Goal: Contribute content: Contribute content

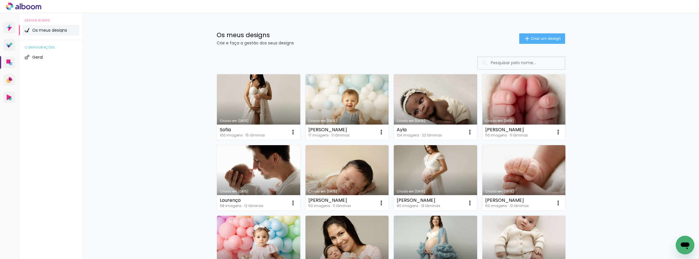
click at [243, 107] on link "Criado em [DATE]" at bounding box center [258, 107] width 83 height 66
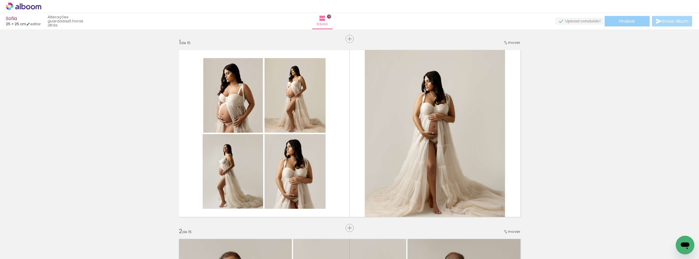
click at [619, 20] on span "Finalizar" at bounding box center [627, 21] width 16 height 4
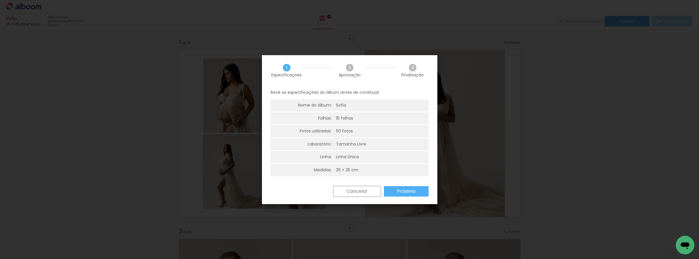
click at [415, 193] on paper-button "Próximo" at bounding box center [406, 191] width 45 height 10
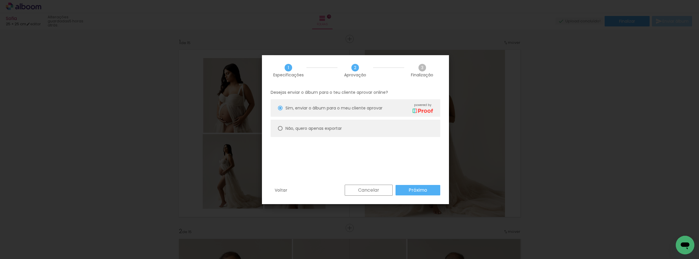
click at [0, 0] on slot "Não, quero apenas exportar" at bounding box center [0, 0] width 0 height 0
type paper-radio-button "on"
click at [0, 0] on slot "Próximo" at bounding box center [0, 0] width 0 height 0
type input "Alta, 300 DPI"
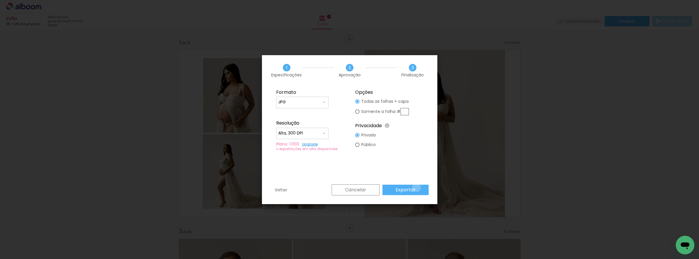
click at [0, 0] on paper-button "Exportar" at bounding box center [0, 0] width 0 height 0
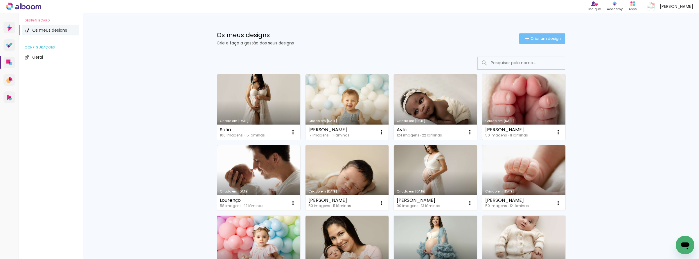
click at [536, 39] on span "Criar um design" at bounding box center [546, 39] width 30 height 4
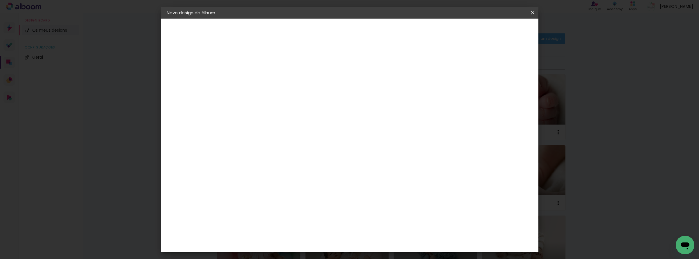
click at [262, 75] on input at bounding box center [262, 77] width 0 height 9
type input "[PERSON_NAME]"
type paper-input "[PERSON_NAME]"
drag, startPoint x: 512, startPoint y: 33, endPoint x: 508, endPoint y: 33, distance: 4.1
click at [0, 0] on slot "Avançar" at bounding box center [0, 0] width 0 height 0
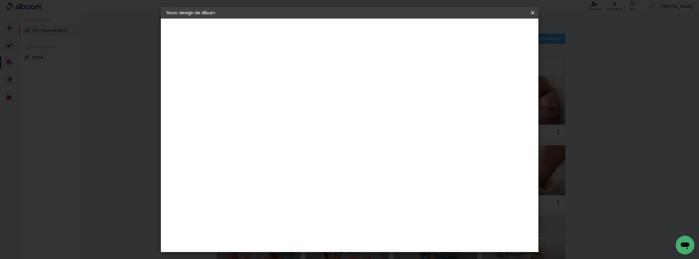
click at [0, 0] on slot "Tamanho Livre" at bounding box center [0, 0] width 0 height 0
click at [347, 27] on paper-button "Avançar" at bounding box center [332, 31] width 28 height 10
drag, startPoint x: 380, startPoint y: 242, endPoint x: 396, endPoint y: 243, distance: 15.7
click at [397, 245] on div "60" at bounding box center [387, 244] width 22 height 9
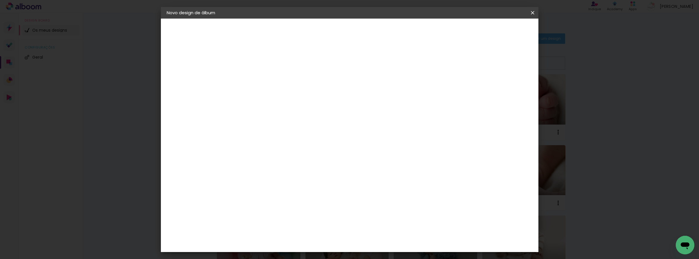
type input "50"
type paper-input "50"
drag, startPoint x: 244, startPoint y: 177, endPoint x: 257, endPoint y: 179, distance: 13.7
click at [258, 179] on div "30" at bounding box center [247, 177] width 22 height 9
type input "25"
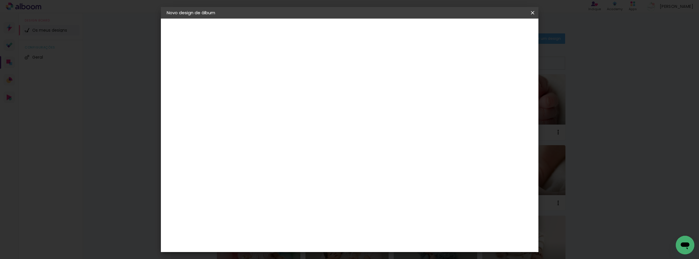
type paper-input "25"
drag, startPoint x: 514, startPoint y: 30, endPoint x: 502, endPoint y: 35, distance: 12.7
click at [501, 30] on span "Iniciar design" at bounding box center [487, 31] width 26 height 4
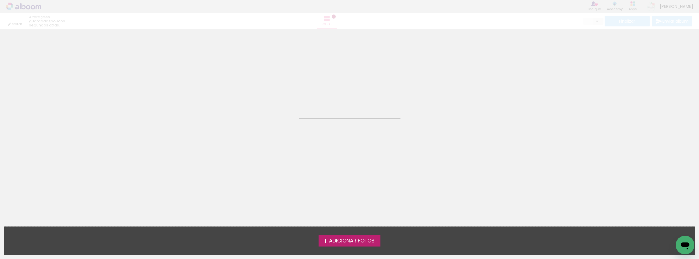
click at [356, 234] on div "Adicionar Fotos Solte as suas fotos aqui..." at bounding box center [349, 241] width 691 height 28
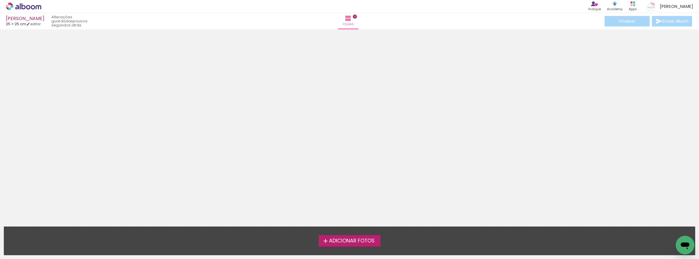
click at [350, 239] on span "Adicionar Fotos" at bounding box center [352, 240] width 46 height 5
click at [0, 0] on input "file" at bounding box center [0, 0] width 0 height 0
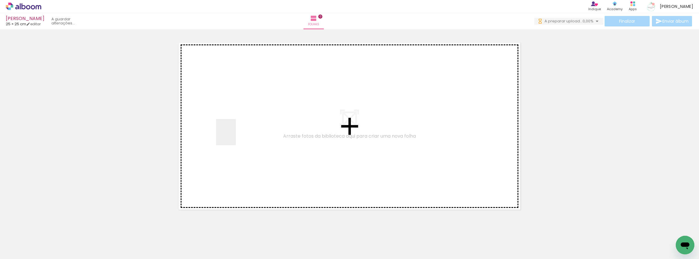
drag, startPoint x: 64, startPoint y: 244, endPoint x: 201, endPoint y: 155, distance: 163.7
click at [230, 135] on quentale-workspace at bounding box center [349, 129] width 699 height 259
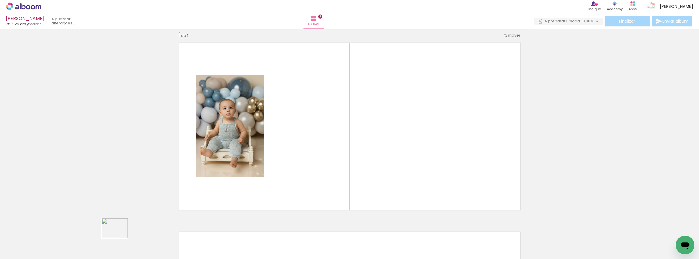
drag, startPoint x: 97, startPoint y: 244, endPoint x: 119, endPoint y: 236, distance: 24.0
click at [0, 0] on slot at bounding box center [0, 0] width 0 height 0
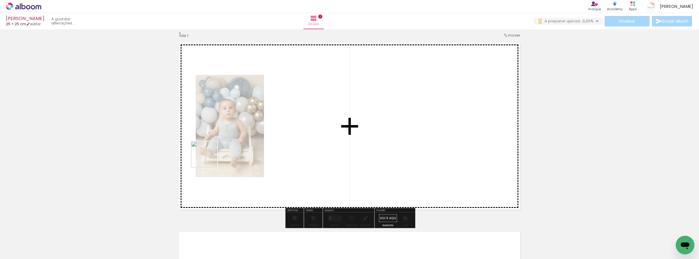
drag, startPoint x: 194, startPoint y: 174, endPoint x: 236, endPoint y: 129, distance: 61.4
click at [236, 129] on quentale-workspace at bounding box center [349, 129] width 699 height 259
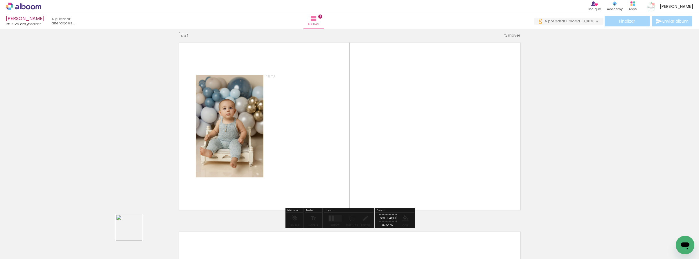
drag, startPoint x: 133, startPoint y: 232, endPoint x: 266, endPoint y: 156, distance: 152.5
click at [266, 156] on quentale-workspace at bounding box center [349, 129] width 699 height 259
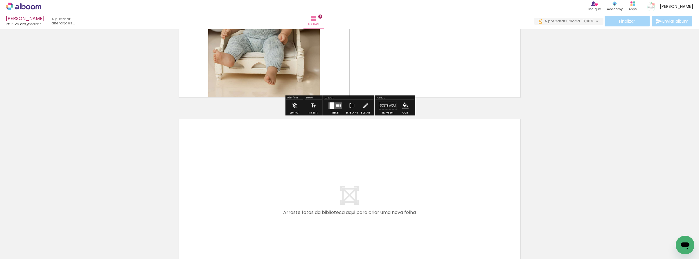
scroll to position [0, 0]
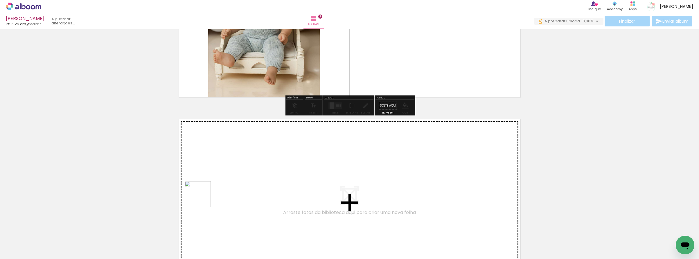
click at [214, 189] on quentale-workspace at bounding box center [349, 129] width 699 height 259
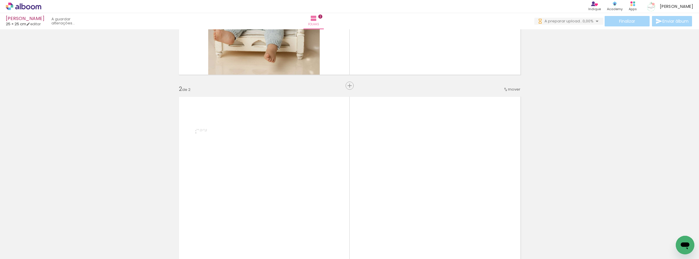
scroll to position [190, 0]
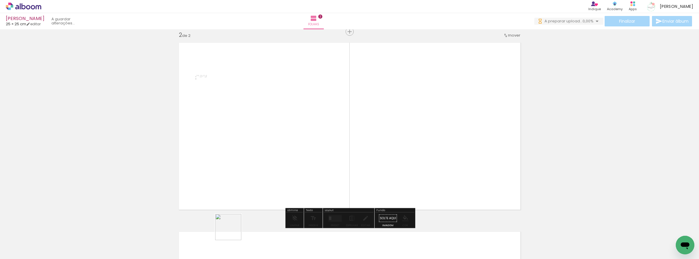
drag, startPoint x: 233, startPoint y: 232, endPoint x: 299, endPoint y: 155, distance: 101.5
click at [299, 155] on quentale-workspace at bounding box center [349, 129] width 699 height 259
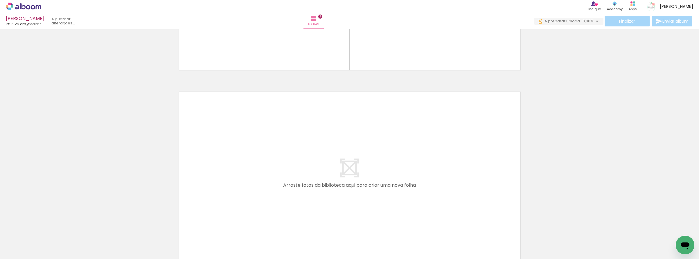
scroll to position [0, 0]
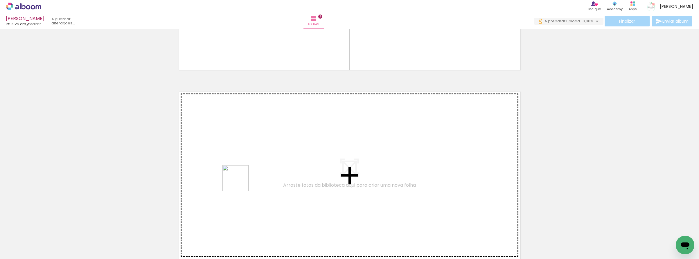
click at [241, 181] on quentale-workspace at bounding box center [349, 129] width 699 height 259
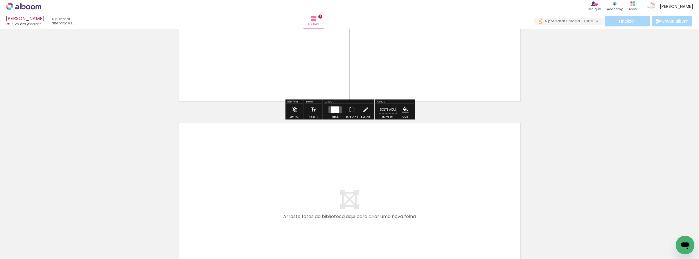
scroll to position [519, 0]
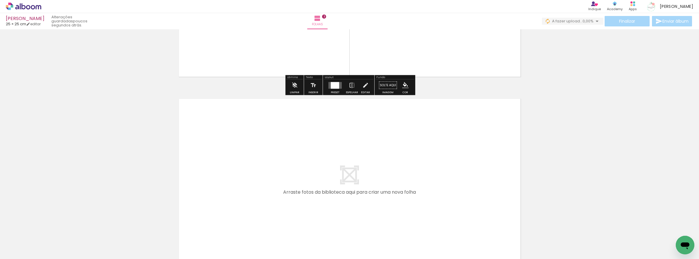
drag, startPoint x: 291, startPoint y: 241, endPoint x: 290, endPoint y: 182, distance: 58.7
click at [290, 182] on quentale-workspace at bounding box center [349, 129] width 699 height 259
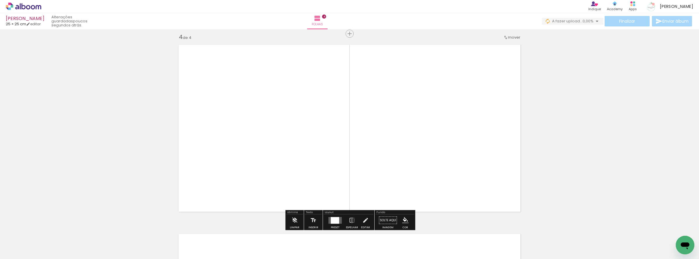
scroll to position [575, 0]
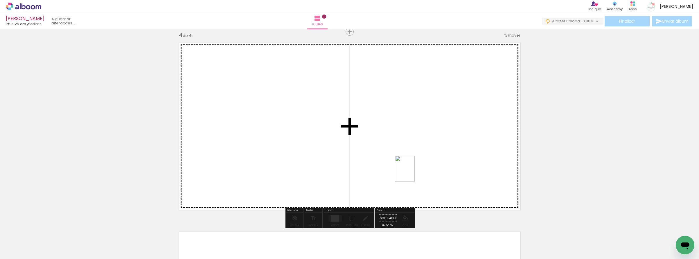
drag, startPoint x: 322, startPoint y: 242, endPoint x: 413, endPoint y: 173, distance: 113.8
click at [413, 173] on quentale-workspace at bounding box center [349, 129] width 699 height 259
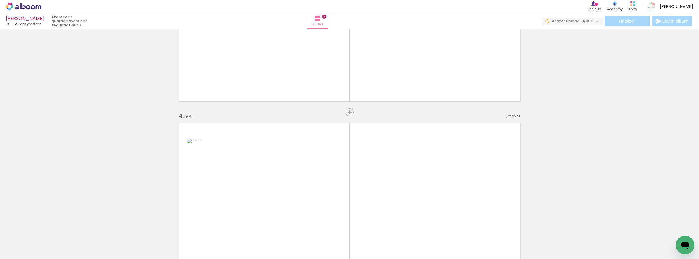
scroll to position [423, 0]
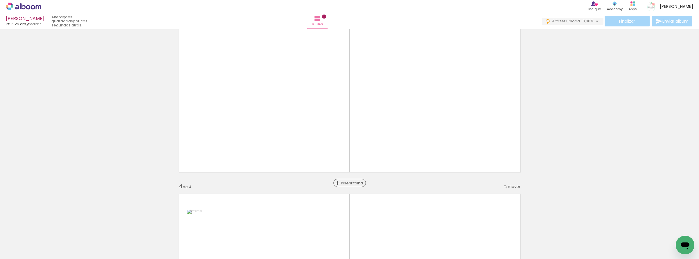
click at [348, 181] on span "Inserir folha" at bounding box center [352, 183] width 23 height 4
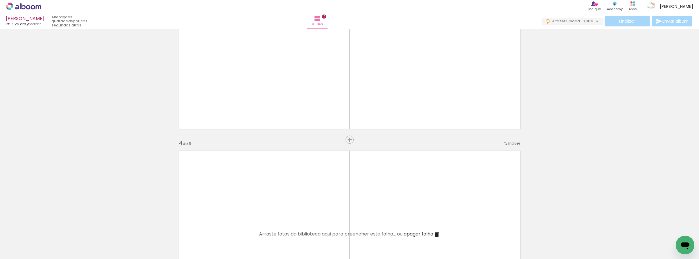
scroll to position [473, 0]
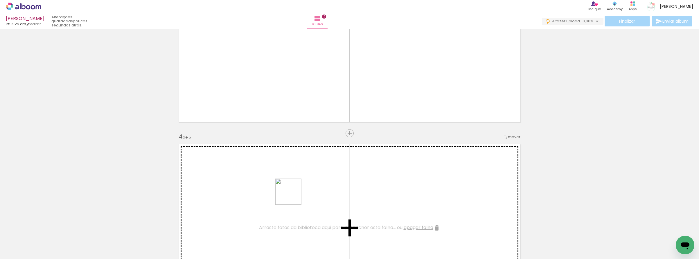
click at [294, 196] on quentale-workspace at bounding box center [349, 129] width 699 height 259
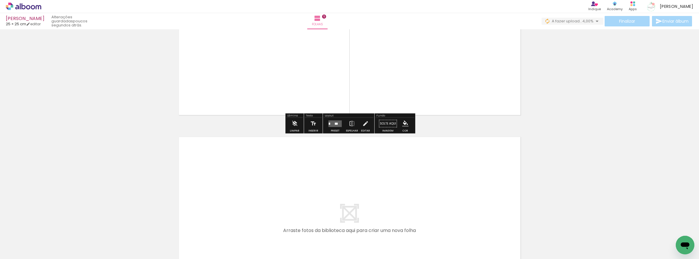
scroll to position [853, 0]
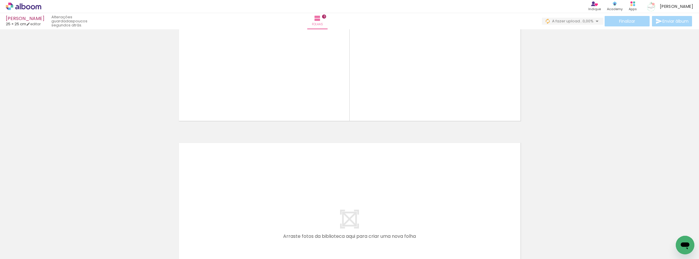
drag, startPoint x: 297, startPoint y: 248, endPoint x: 277, endPoint y: 189, distance: 62.4
click at [277, 189] on quentale-workspace at bounding box center [349, 129] width 699 height 259
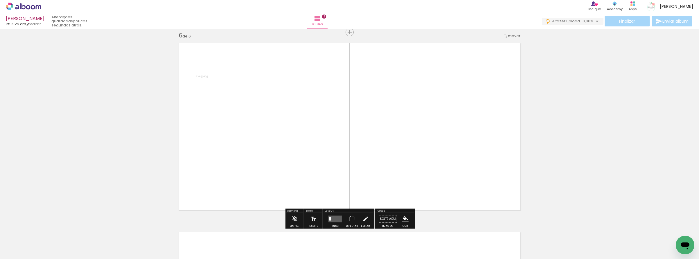
scroll to position [953, 0]
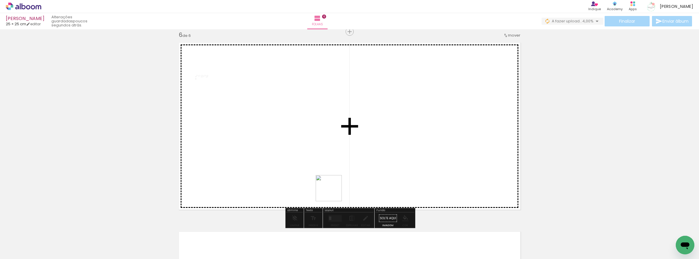
drag, startPoint x: 333, startPoint y: 193, endPoint x: 335, endPoint y: 186, distance: 7.3
click at [335, 186] on quentale-workspace at bounding box center [349, 129] width 699 height 259
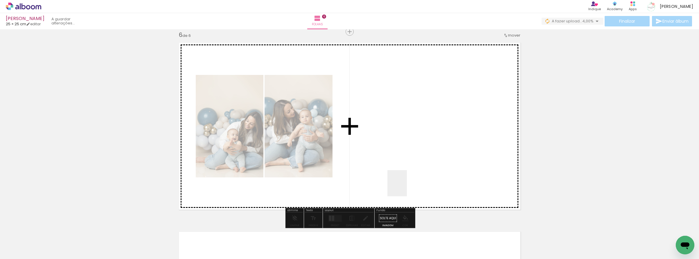
drag, startPoint x: 424, startPoint y: 245, endPoint x: 403, endPoint y: 188, distance: 61.1
click at [404, 186] on quentale-workspace at bounding box center [349, 129] width 699 height 259
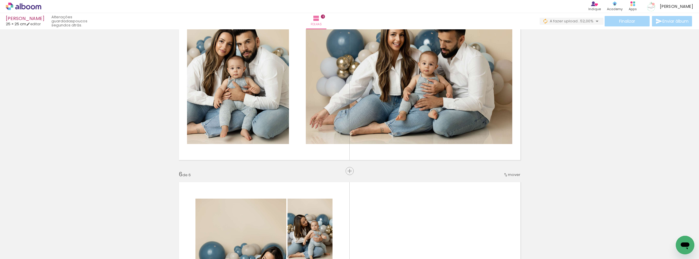
scroll to position [778, 0]
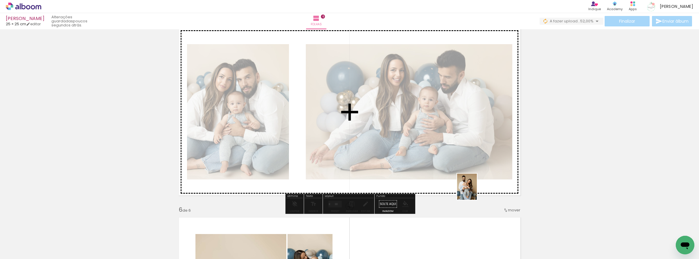
drag, startPoint x: 456, startPoint y: 214, endPoint x: 475, endPoint y: 191, distance: 29.1
click at [475, 191] on quentale-workspace at bounding box center [349, 129] width 699 height 259
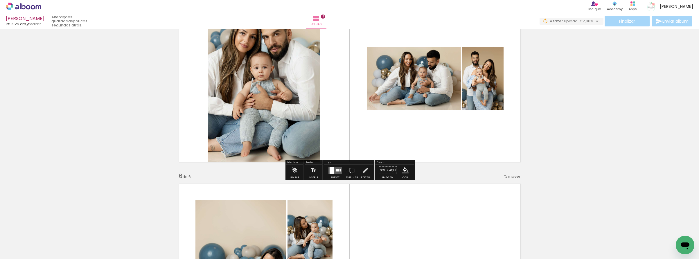
scroll to position [852, 0]
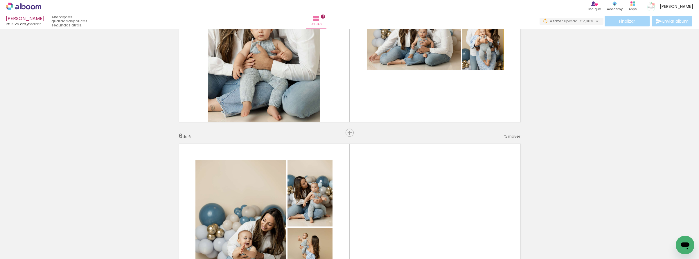
drag, startPoint x: 488, startPoint y: 55, endPoint x: 536, endPoint y: 97, distance: 63.6
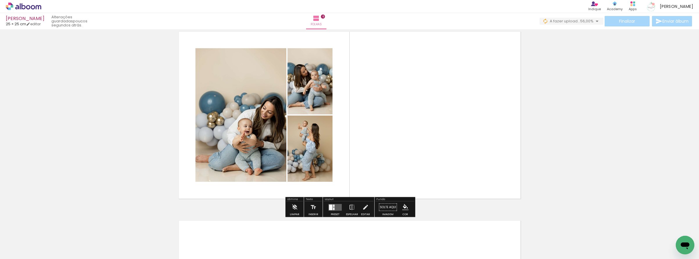
scroll to position [966, 0]
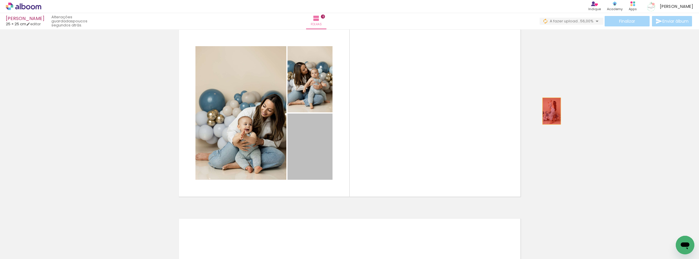
drag, startPoint x: 315, startPoint y: 149, endPoint x: 571, endPoint y: 113, distance: 258.7
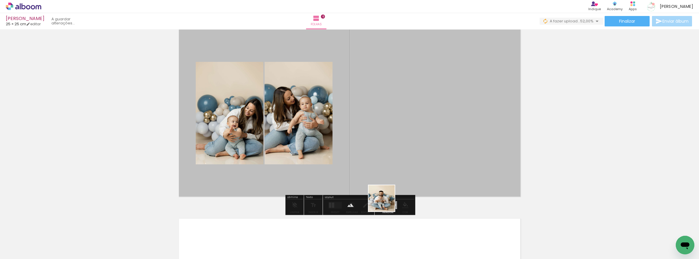
drag, startPoint x: 386, startPoint y: 203, endPoint x: 398, endPoint y: 191, distance: 16.6
click at [395, 178] on quentale-workspace at bounding box center [349, 129] width 699 height 259
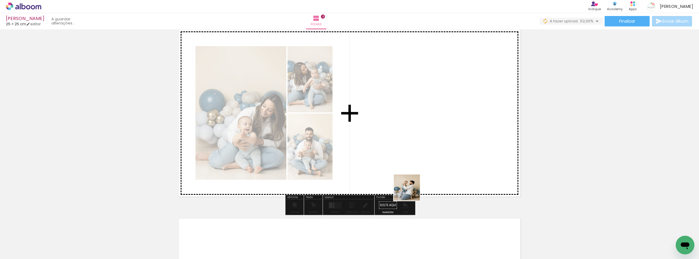
drag, startPoint x: 411, startPoint y: 192, endPoint x: 412, endPoint y: 178, distance: 13.7
click at [412, 178] on quentale-workspace at bounding box center [349, 129] width 699 height 259
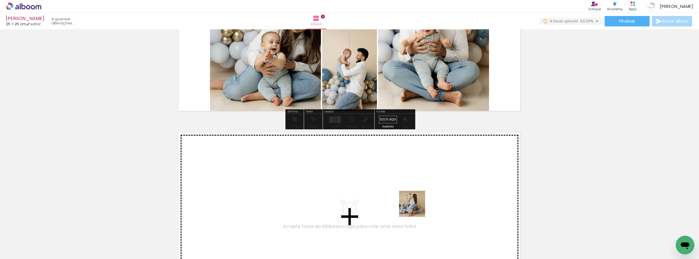
click at [416, 208] on quentale-workspace at bounding box center [349, 129] width 699 height 259
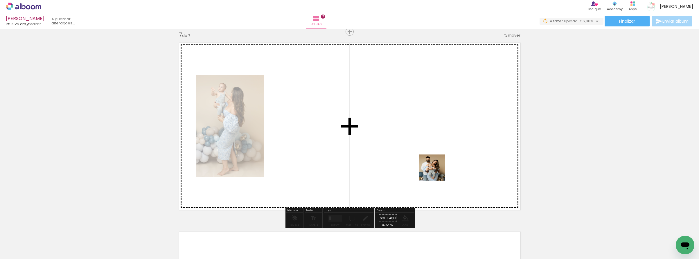
drag, startPoint x: 453, startPoint y: 235, endPoint x: 437, endPoint y: 164, distance: 72.1
click at [437, 166] on quentale-workspace at bounding box center [349, 129] width 699 height 259
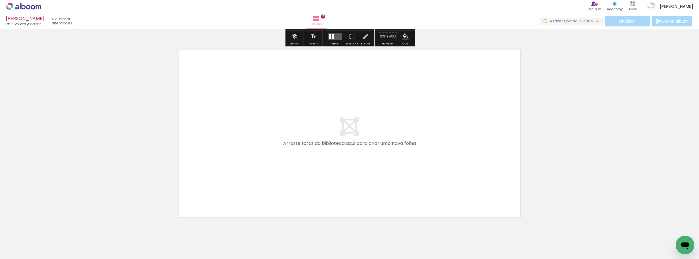
scroll to position [0, 164]
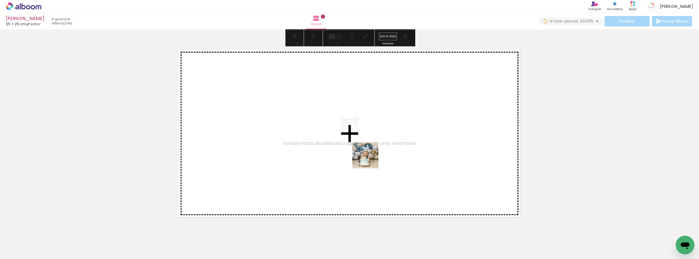
drag, startPoint x: 392, startPoint y: 241, endPoint x: 370, endPoint y: 160, distance: 84.6
click at [370, 160] on quentale-workspace at bounding box center [349, 129] width 699 height 259
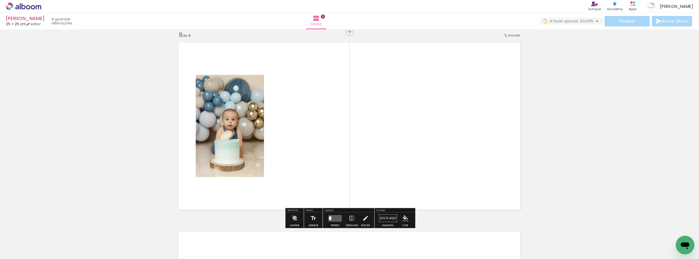
scroll to position [1331, 0]
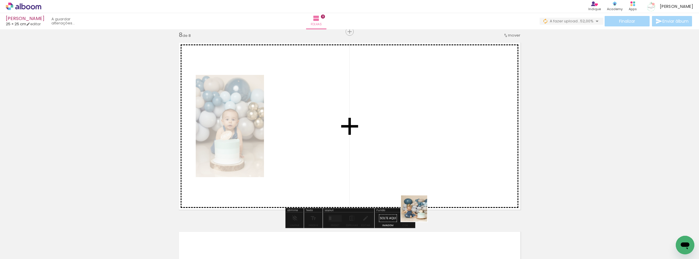
drag, startPoint x: 418, startPoint y: 237, endPoint x: 416, endPoint y: 175, distance: 61.3
click at [416, 175] on quentale-workspace at bounding box center [349, 129] width 699 height 259
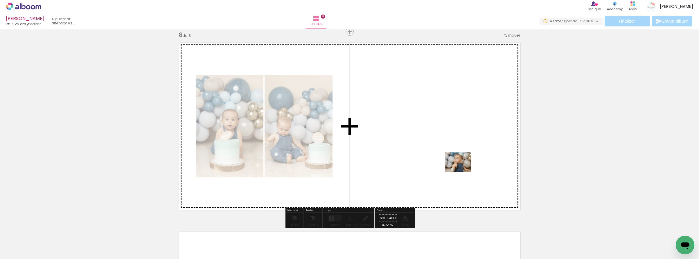
drag, startPoint x: 453, startPoint y: 238, endPoint x: 462, endPoint y: 170, distance: 69.2
click at [462, 170] on quentale-workspace at bounding box center [349, 129] width 699 height 259
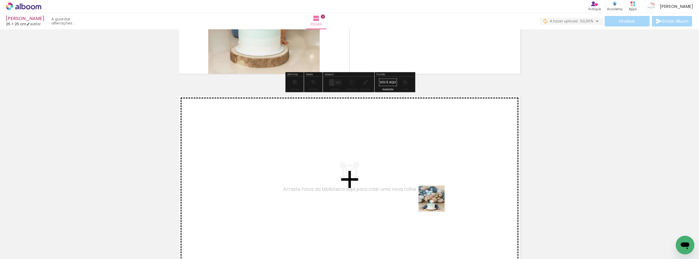
drag, startPoint x: 481, startPoint y: 243, endPoint x: 424, endPoint y: 196, distance: 74.3
click at [424, 196] on quentale-workspace at bounding box center [349, 129] width 699 height 259
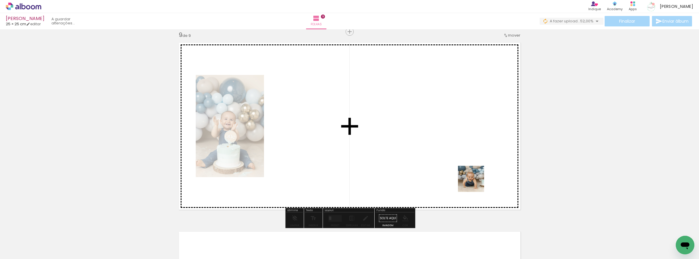
drag, startPoint x: 480, startPoint y: 191, endPoint x: 475, endPoint y: 183, distance: 9.9
click at [475, 183] on quentale-workspace at bounding box center [349, 129] width 699 height 259
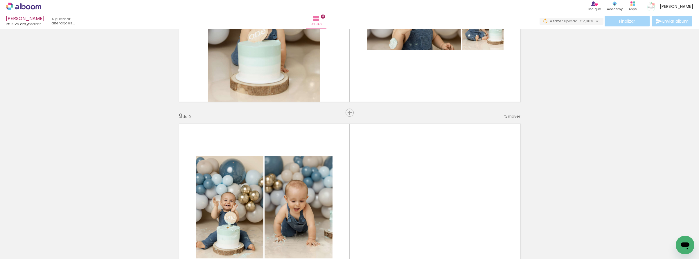
scroll to position [0, 0]
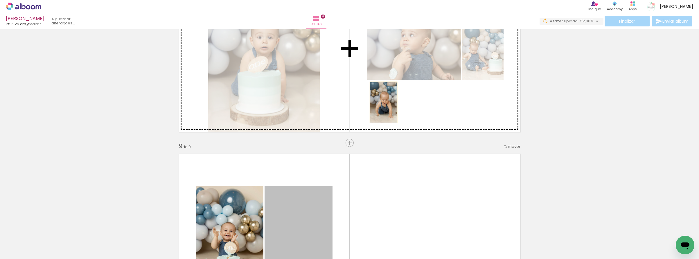
drag, startPoint x: 383, startPoint y: 105, endPoint x: 383, endPoint y: 102, distance: 3.0
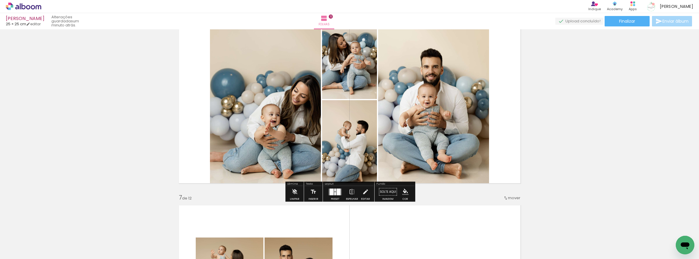
scroll to position [0, 164]
click at [340, 195] on quentale-layouter at bounding box center [335, 192] width 13 height 7
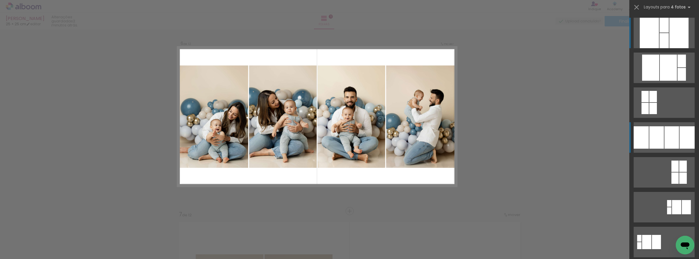
scroll to position [953, 0]
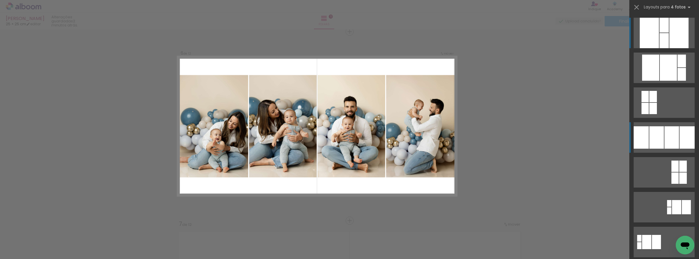
click at [663, 142] on div at bounding box center [657, 137] width 15 height 22
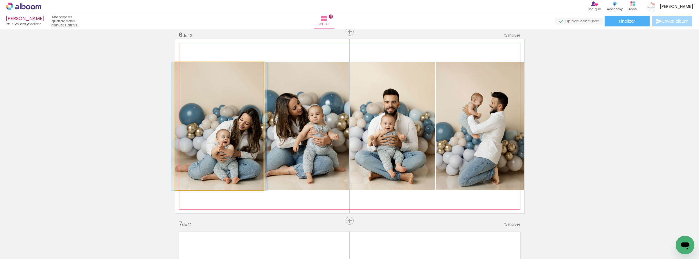
drag, startPoint x: 232, startPoint y: 144, endPoint x: 288, endPoint y: 132, distance: 57.7
click at [0, 0] on slot at bounding box center [0, 0] width 0 height 0
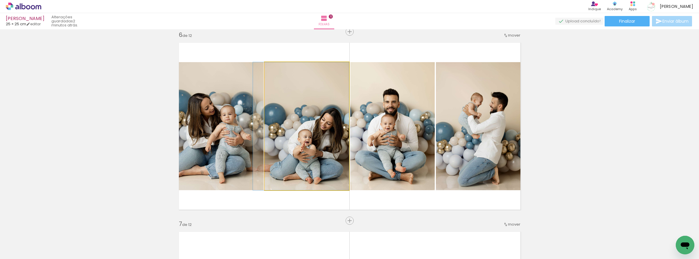
drag, startPoint x: 328, startPoint y: 130, endPoint x: 320, endPoint y: 130, distance: 8.4
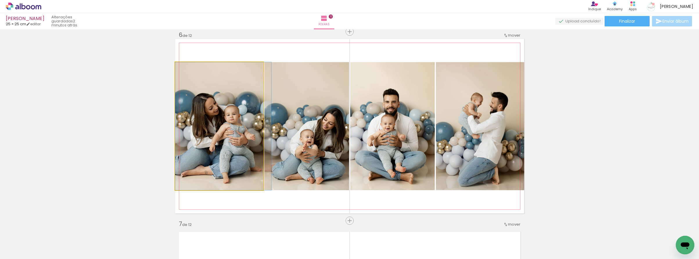
drag, startPoint x: 218, startPoint y: 132, endPoint x: 223, endPoint y: 130, distance: 5.5
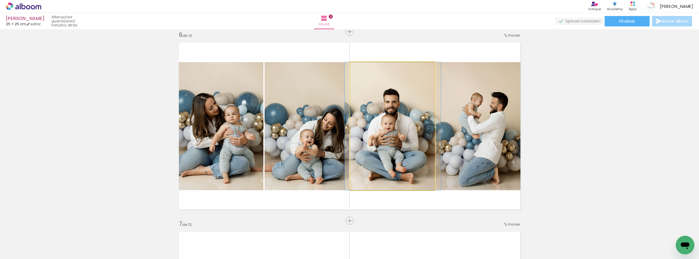
drag, startPoint x: 403, startPoint y: 126, endPoint x: 404, endPoint y: 120, distance: 6.1
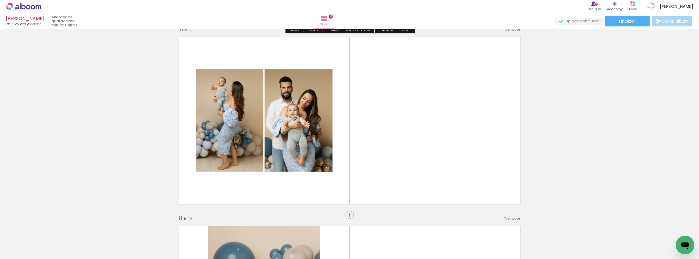
scroll to position [1157, 0]
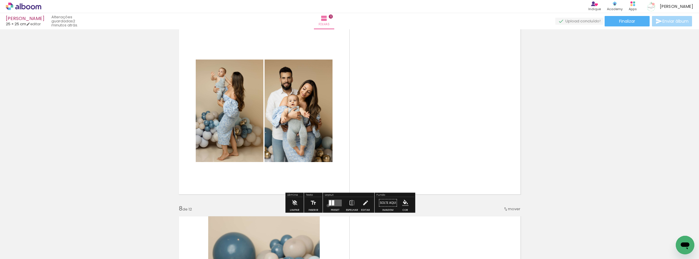
drag, startPoint x: 327, startPoint y: 205, endPoint x: 338, endPoint y: 202, distance: 11.7
click at [327, 205] on div at bounding box center [335, 203] width 16 height 12
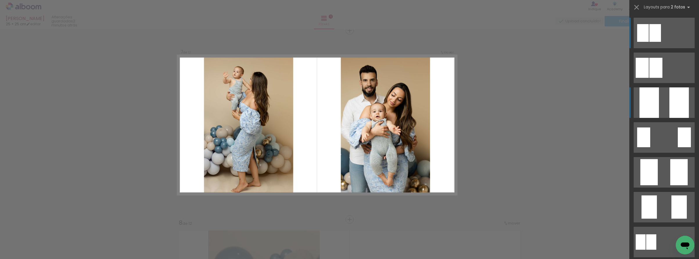
scroll to position [1142, 0]
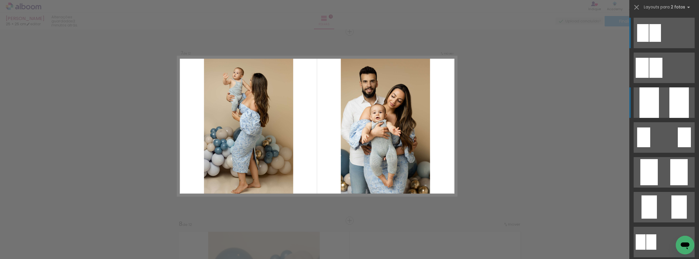
click at [670, 105] on div at bounding box center [679, 102] width 19 height 31
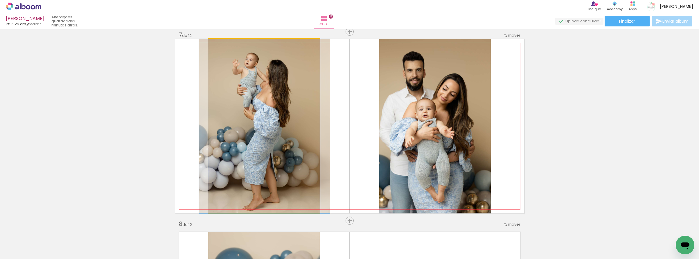
drag, startPoint x: 266, startPoint y: 128, endPoint x: 266, endPoint y: 124, distance: 4.4
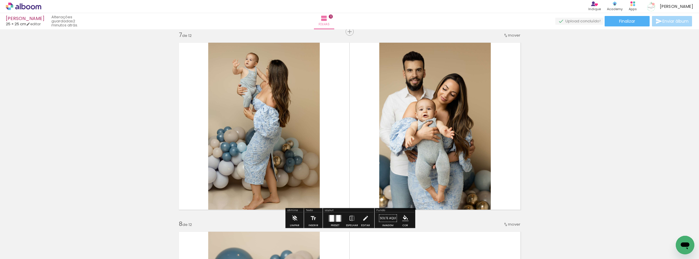
click at [293, 125] on quentale-photo at bounding box center [264, 126] width 112 height 175
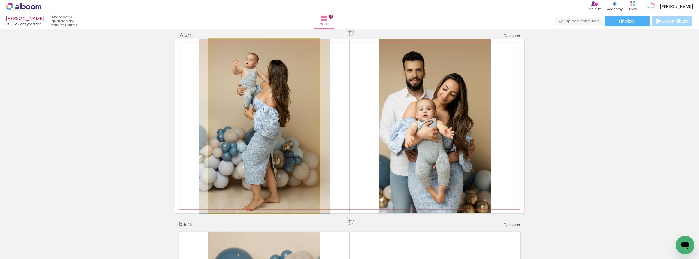
click at [293, 125] on quentale-photo at bounding box center [264, 126] width 112 height 175
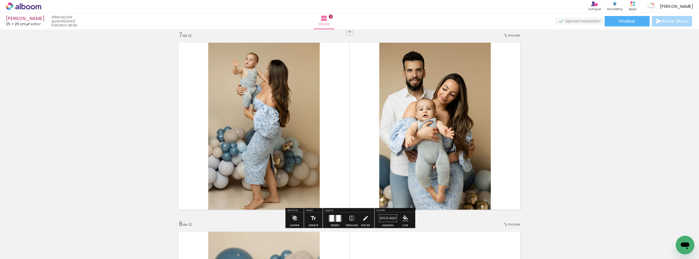
click at [298, 125] on quentale-photo at bounding box center [264, 126] width 112 height 175
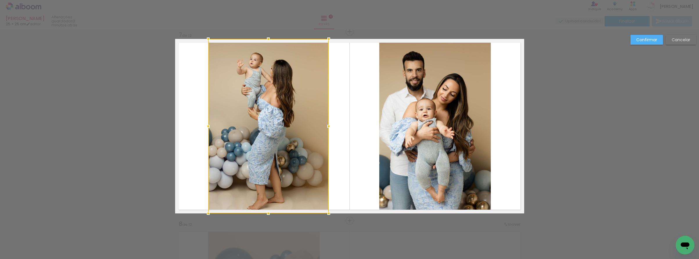
drag, startPoint x: 320, startPoint y: 126, endPoint x: 329, endPoint y: 125, distance: 9.1
click at [329, 125] on div at bounding box center [329, 127] width 12 height 12
click at [282, 126] on div at bounding box center [268, 126] width 121 height 175
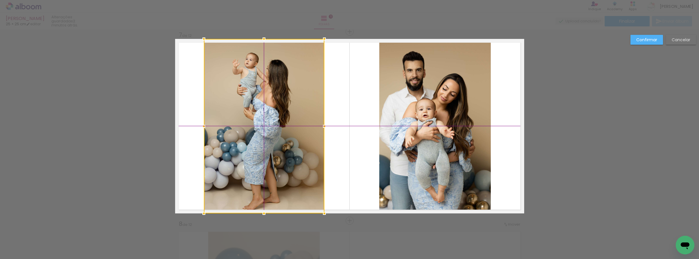
drag, startPoint x: 276, startPoint y: 126, endPoint x: 271, endPoint y: 126, distance: 5.2
click at [271, 126] on div at bounding box center [264, 126] width 121 height 175
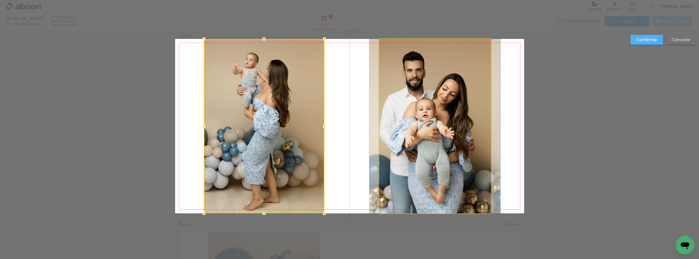
click at [403, 128] on quentale-photo at bounding box center [435, 126] width 112 height 175
click at [324, 128] on div at bounding box center [264, 126] width 121 height 175
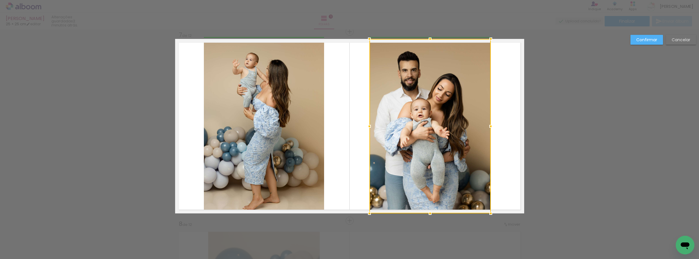
drag, startPoint x: 379, startPoint y: 126, endPoint x: 370, endPoint y: 128, distance: 8.8
click at [370, 128] on div at bounding box center [370, 127] width 12 height 12
click at [435, 130] on div at bounding box center [430, 126] width 121 height 175
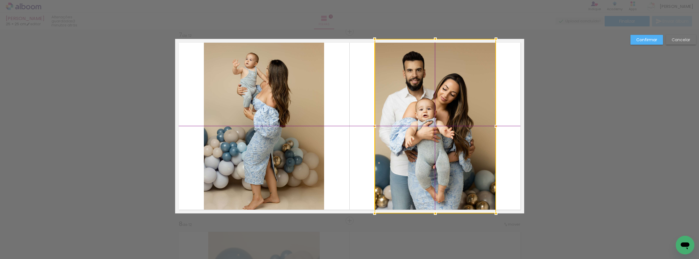
drag, startPoint x: 431, startPoint y: 130, endPoint x: 437, endPoint y: 130, distance: 6.1
click at [437, 130] on div at bounding box center [435, 126] width 121 height 175
click at [0, 0] on slot "Confirmar" at bounding box center [0, 0] width 0 height 0
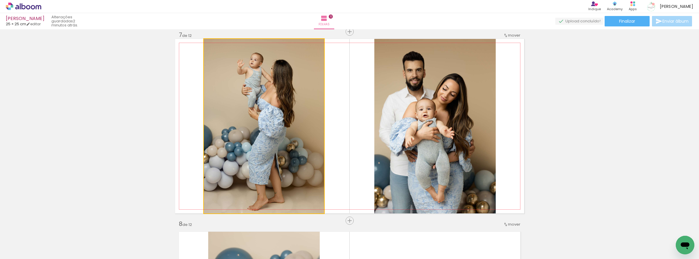
drag, startPoint x: 332, startPoint y: 93, endPoint x: 394, endPoint y: 90, distance: 61.6
click at [0, 0] on slot at bounding box center [0, 0] width 0 height 0
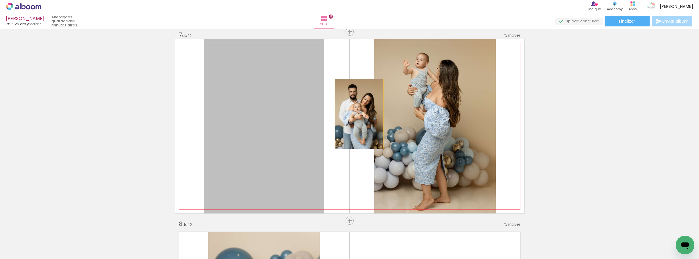
drag, startPoint x: 359, startPoint y: 114, endPoint x: 396, endPoint y: 114, distance: 37.2
click at [0, 0] on slot at bounding box center [0, 0] width 0 height 0
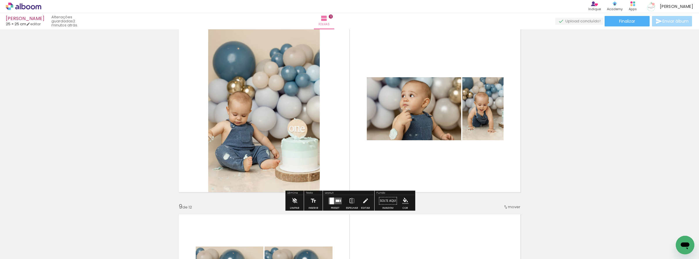
scroll to position [1358, 0]
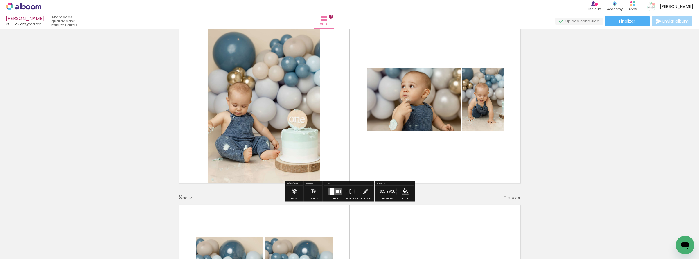
click at [341, 192] on div at bounding box center [335, 192] width 16 height 12
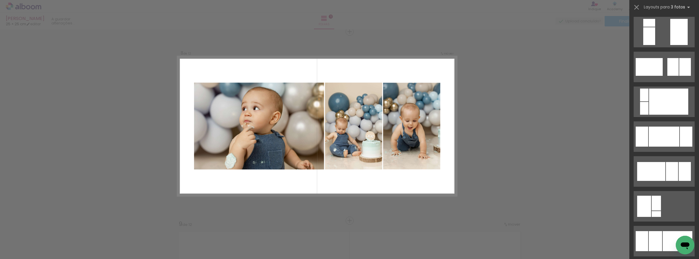
scroll to position [262, 0]
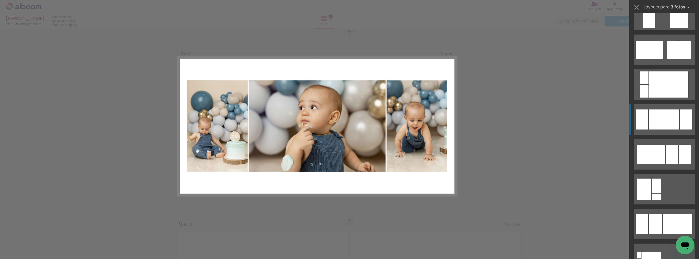
click at [663, 120] on div at bounding box center [664, 120] width 31 height 20
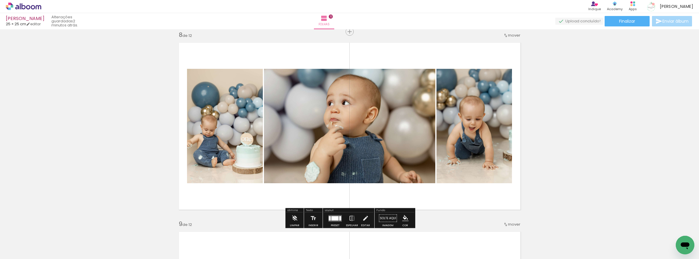
click at [279, 144] on quentale-photo at bounding box center [349, 126] width 171 height 114
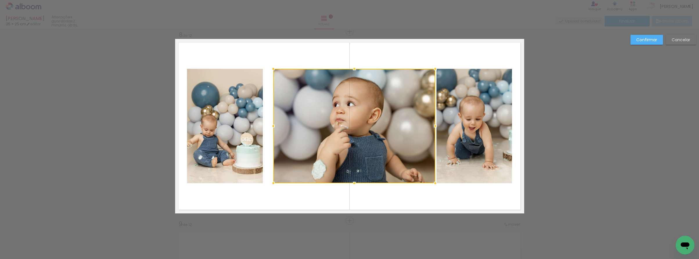
drag, startPoint x: 266, startPoint y: 127, endPoint x: 275, endPoint y: 125, distance: 9.4
click at [275, 125] on div at bounding box center [274, 126] width 12 height 12
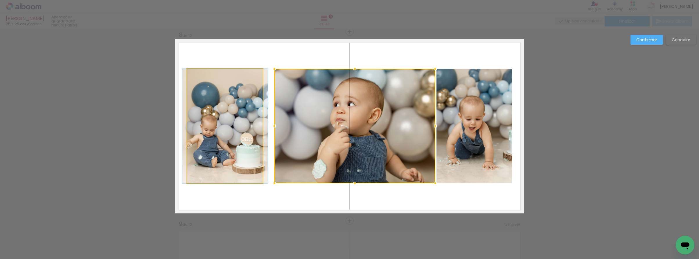
click at [236, 131] on quentale-photo at bounding box center [225, 126] width 76 height 114
click at [275, 131] on div at bounding box center [355, 126] width 161 height 114
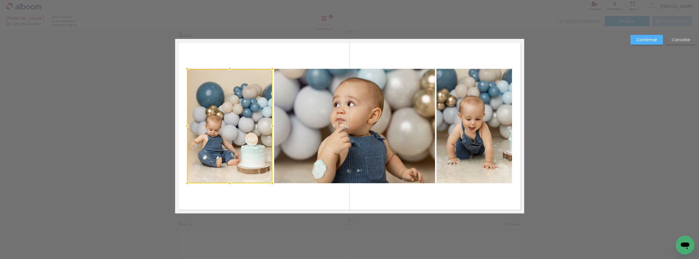
drag, startPoint x: 262, startPoint y: 128, endPoint x: 271, endPoint y: 126, distance: 9.7
click at [271, 126] on div at bounding box center [273, 126] width 12 height 12
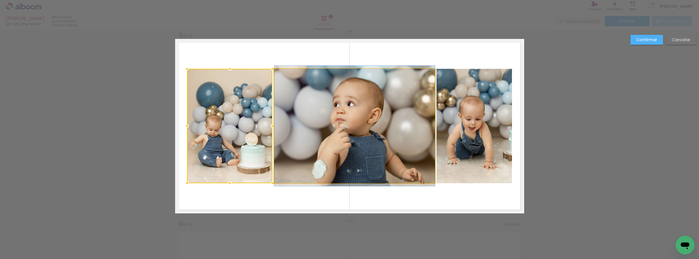
click at [424, 131] on quentale-photo at bounding box center [354, 126] width 161 height 114
click at [272, 131] on div at bounding box center [229, 126] width 85 height 114
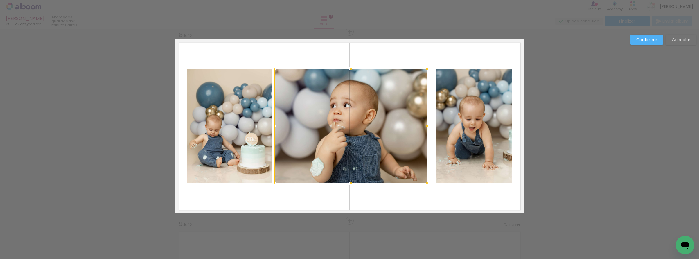
drag, startPoint x: 435, startPoint y: 128, endPoint x: 427, endPoint y: 128, distance: 8.1
click at [427, 128] on div at bounding box center [428, 126] width 12 height 12
click at [457, 126] on quentale-photo at bounding box center [475, 126] width 76 height 114
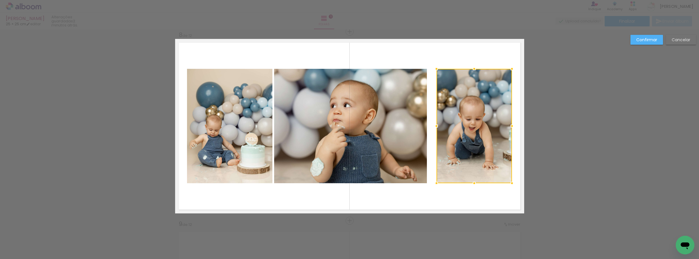
click at [457, 126] on div at bounding box center [475, 126] width 76 height 114
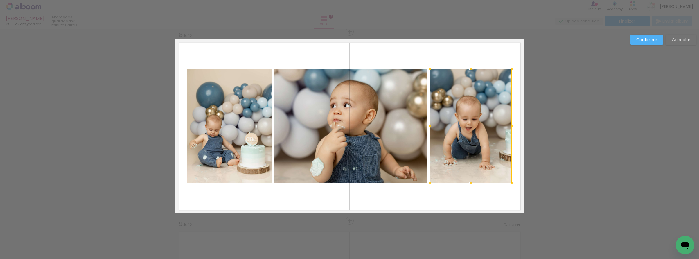
drag, startPoint x: 437, startPoint y: 126, endPoint x: 430, endPoint y: 126, distance: 7.0
click at [430, 126] on div at bounding box center [430, 126] width 12 height 12
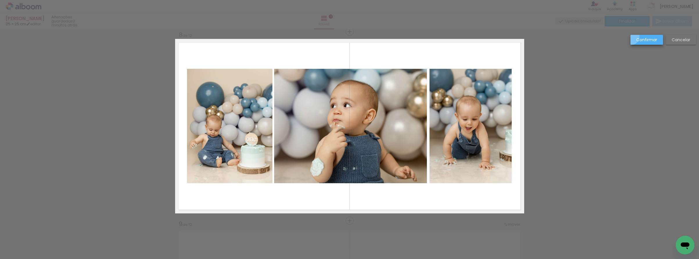
click at [631, 37] on paper-button "Confirmar" at bounding box center [647, 40] width 33 height 10
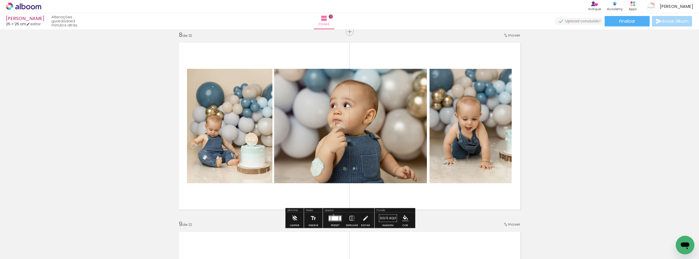
drag, startPoint x: 332, startPoint y: 215, endPoint x: 350, endPoint y: 211, distance: 17.8
click at [333, 215] on quentale-layouter at bounding box center [335, 218] width 13 height 7
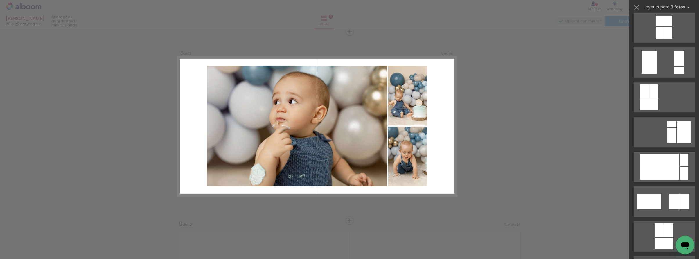
scroll to position [756, 0]
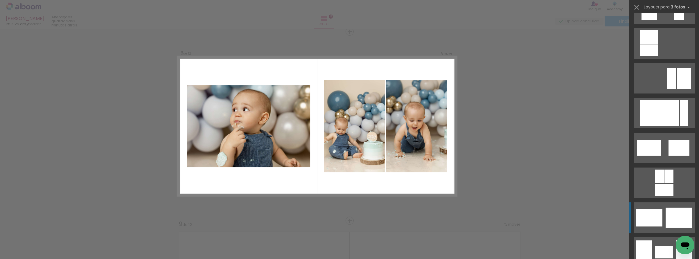
click at [663, 215] on quentale-layouter at bounding box center [664, 217] width 61 height 31
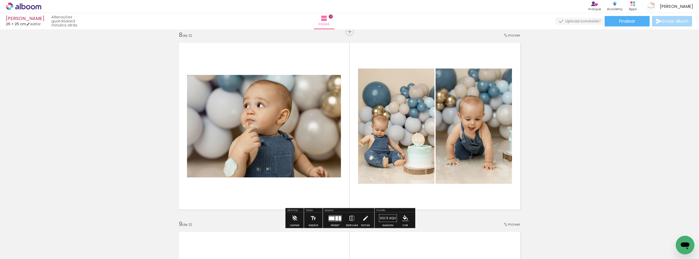
click at [352, 218] on iron-icon at bounding box center [352, 219] width 6 height 12
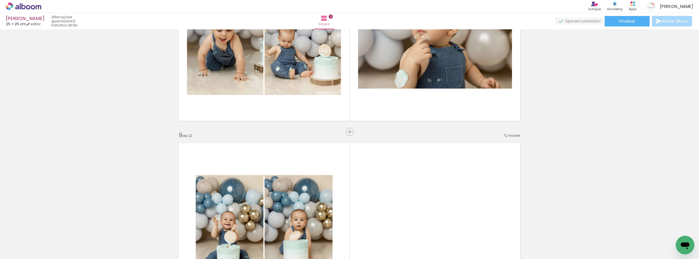
scroll to position [1396, 0]
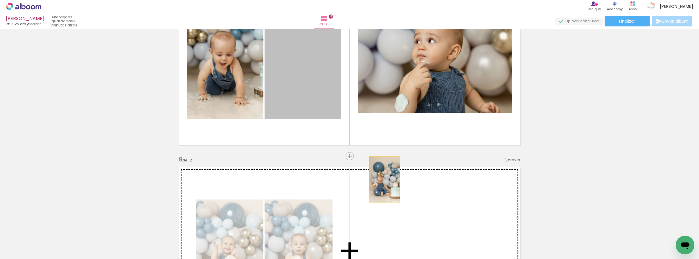
drag, startPoint x: 307, startPoint y: 90, endPoint x: 384, endPoint y: 180, distance: 117.8
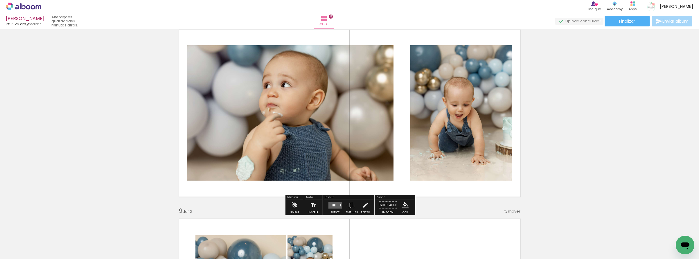
scroll to position [1366, 0]
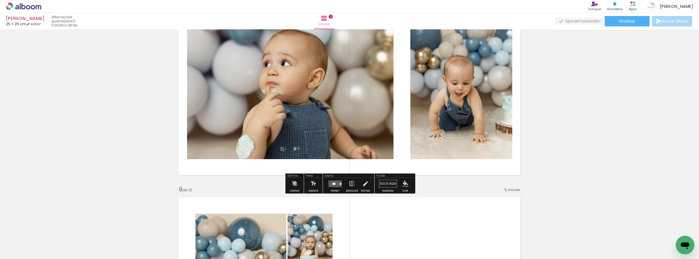
click at [354, 183] on paper-button "Espelhar" at bounding box center [352, 185] width 15 height 15
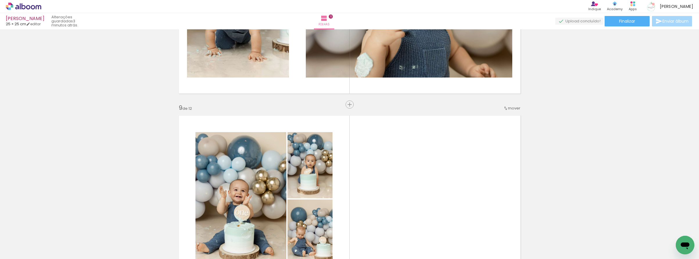
scroll to position [1448, 0]
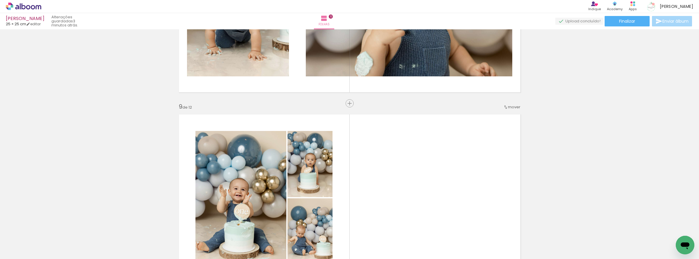
click at [511, 105] on span "mover" at bounding box center [514, 107] width 12 height 6
click at [499, 170] on span "8" at bounding box center [500, 173] width 3 height 10
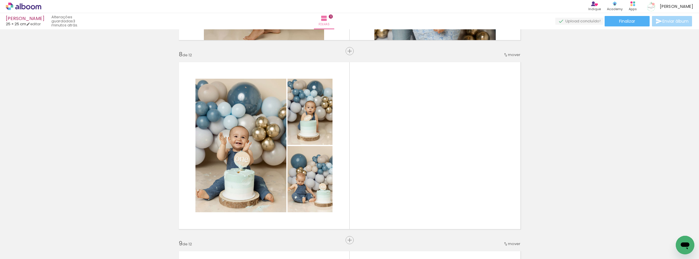
scroll to position [1344, 0]
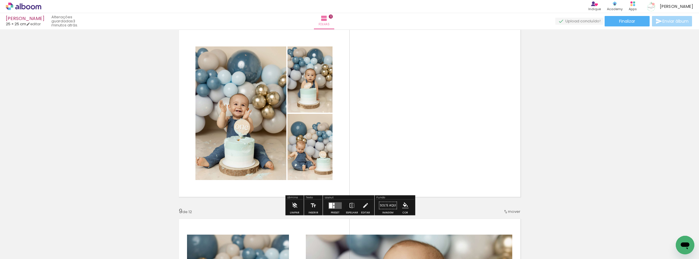
drag, startPoint x: 331, startPoint y: 202, endPoint x: 365, endPoint y: 197, distance: 34.1
click at [335, 201] on div at bounding box center [335, 206] width 16 height 12
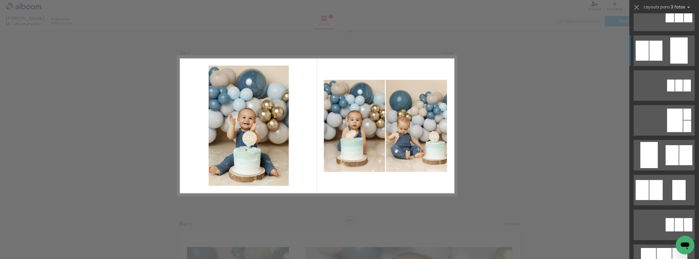
scroll to position [1331, 0]
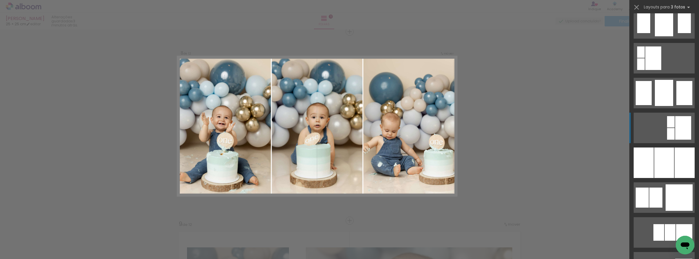
click at [669, 158] on div at bounding box center [664, 163] width 20 height 31
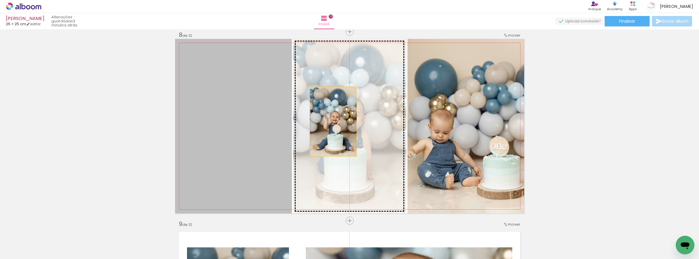
drag, startPoint x: 256, startPoint y: 141, endPoint x: 338, endPoint y: 121, distance: 84.4
click at [0, 0] on slot at bounding box center [0, 0] width 0 height 0
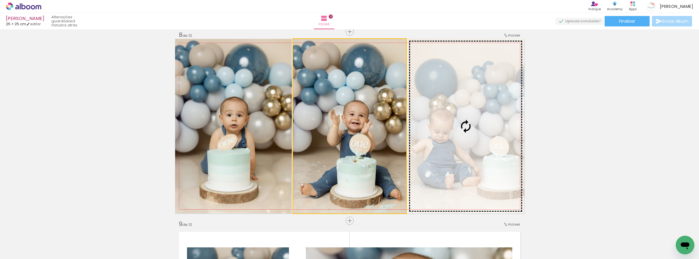
drag, startPoint x: 354, startPoint y: 134, endPoint x: 440, endPoint y: 119, distance: 87.7
click at [0, 0] on slot at bounding box center [0, 0] width 0 height 0
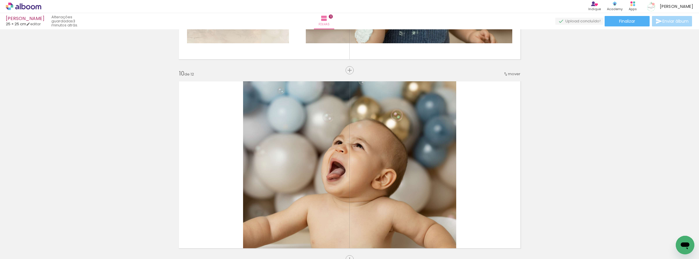
scroll to position [1721, 0]
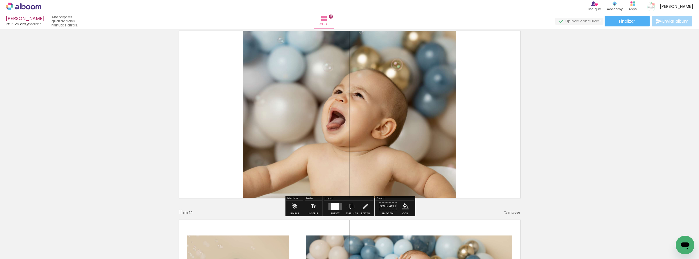
click at [444, 125] on quentale-photo at bounding box center [349, 114] width 213 height 175
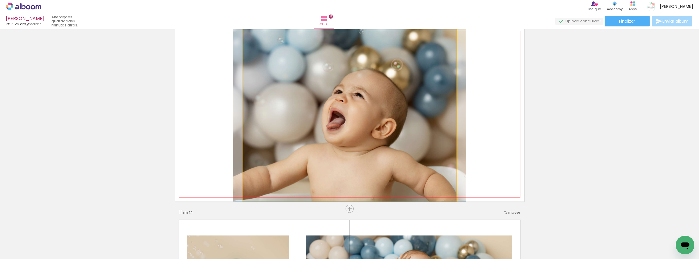
click at [444, 125] on quentale-photo at bounding box center [349, 114] width 213 height 175
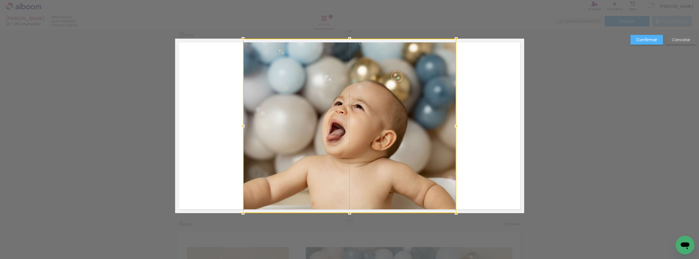
scroll to position [1709, 0]
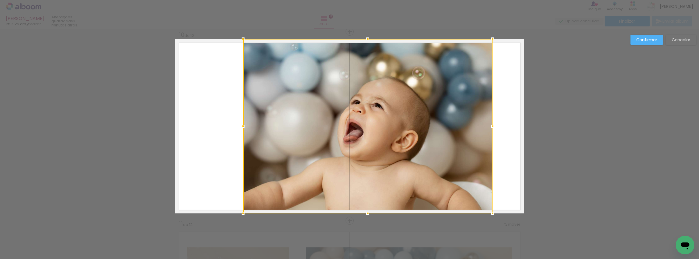
drag, startPoint x: 456, startPoint y: 124, endPoint x: 494, endPoint y: 120, distance: 38.3
click at [494, 121] on div at bounding box center [493, 127] width 12 height 12
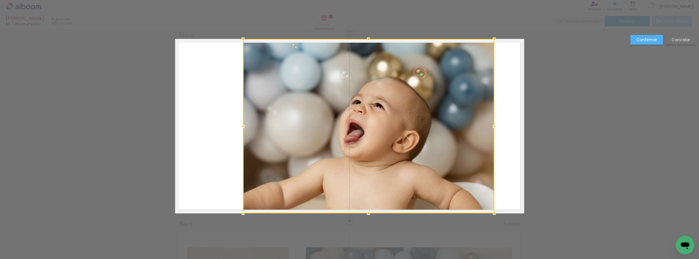
click at [358, 135] on div at bounding box center [368, 126] width 251 height 175
drag, startPoint x: 358, startPoint y: 135, endPoint x: 377, endPoint y: 133, distance: 18.7
click at [358, 135] on div at bounding box center [368, 126] width 251 height 175
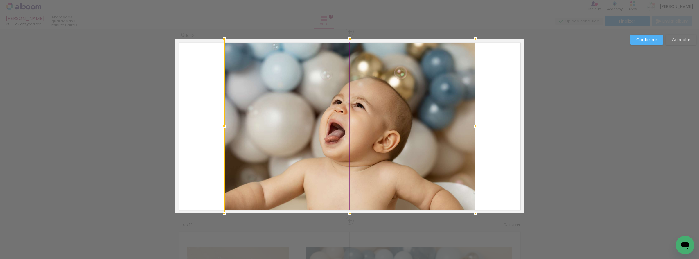
drag, startPoint x: 384, startPoint y: 133, endPoint x: 362, endPoint y: 132, distance: 22.4
click at [362, 132] on div at bounding box center [349, 126] width 251 height 175
click at [0, 0] on slot "Confirmar" at bounding box center [0, 0] width 0 height 0
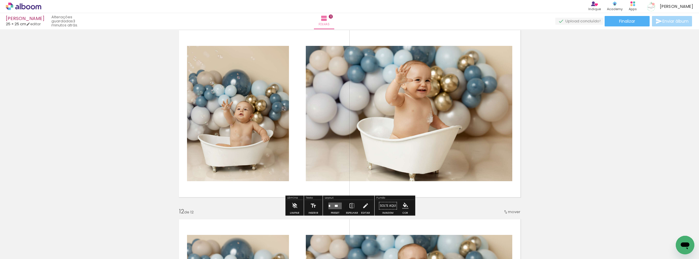
scroll to position [1911, 0]
click at [329, 201] on div at bounding box center [335, 206] width 16 height 12
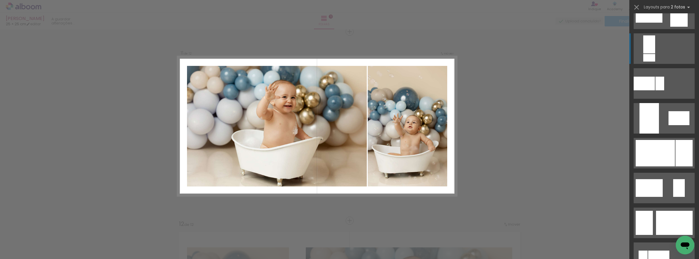
scroll to position [253, 0]
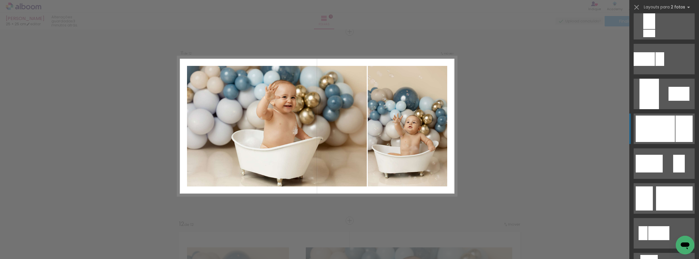
click at [666, 130] on div at bounding box center [655, 129] width 39 height 26
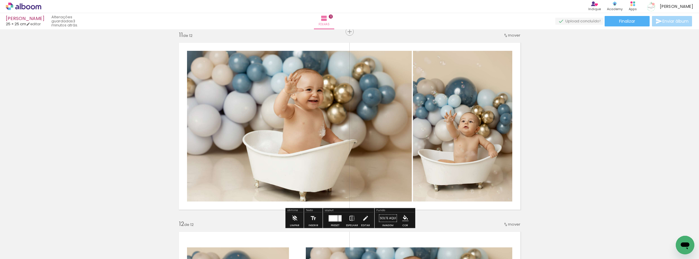
click at [353, 219] on iron-icon at bounding box center [352, 219] width 6 height 12
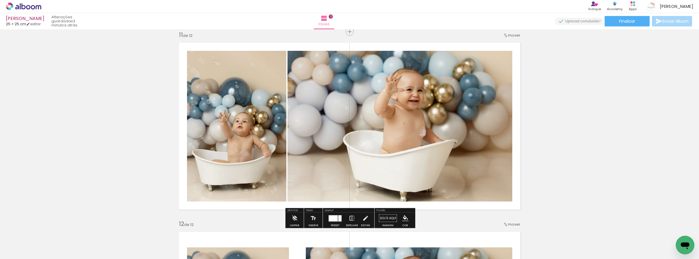
click at [353, 219] on iron-icon at bounding box center [352, 219] width 6 height 12
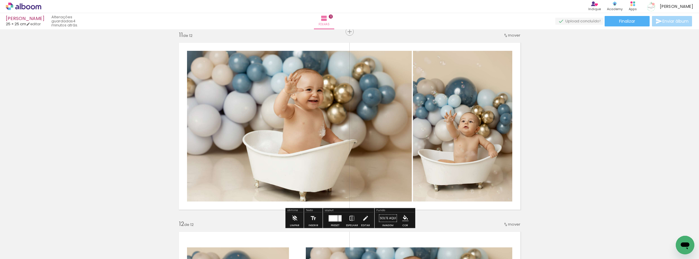
click at [353, 219] on iron-icon at bounding box center [352, 219] width 6 height 12
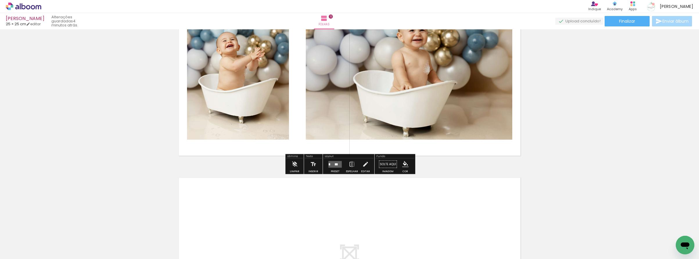
scroll to position [2144, 0]
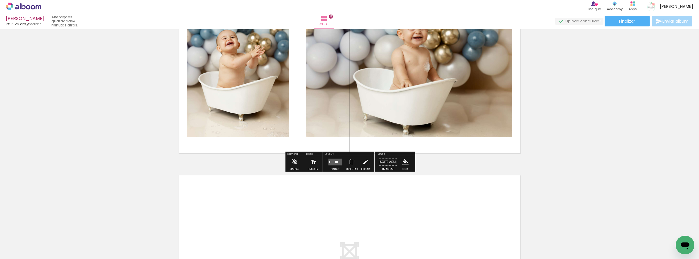
click at [334, 164] on quentale-layouter at bounding box center [335, 162] width 13 height 7
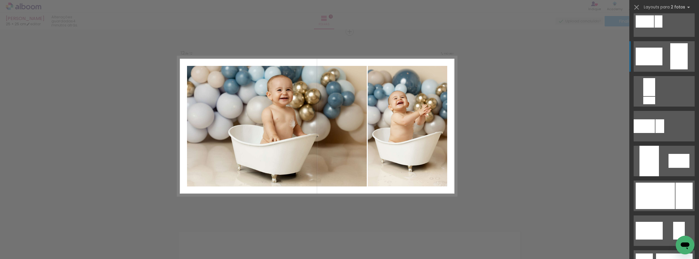
scroll to position [209, 0]
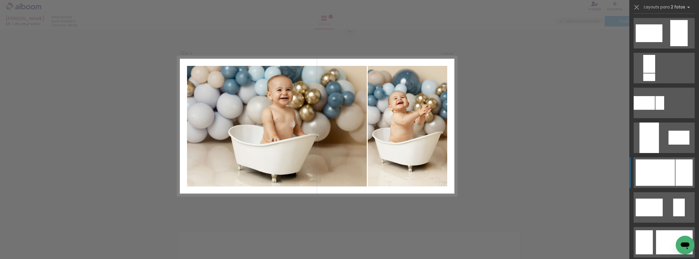
click at [659, 181] on div at bounding box center [655, 172] width 39 height 26
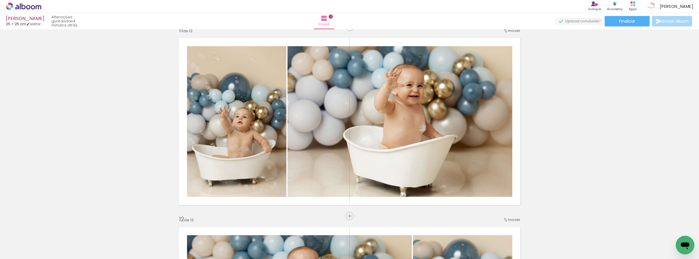
scroll to position [1880, 0]
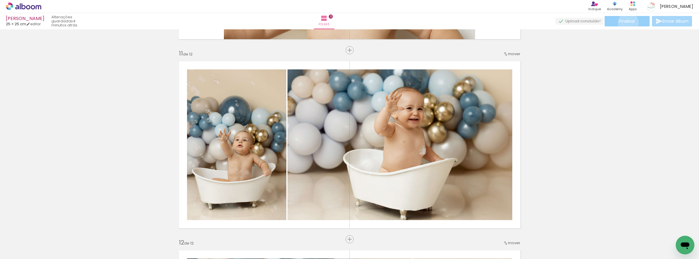
click at [626, 23] on span "Finalizar" at bounding box center [627, 21] width 16 height 4
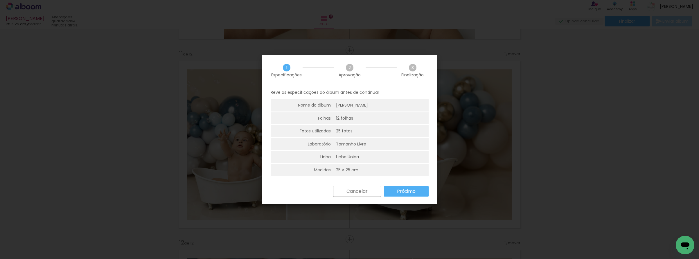
click at [0, 0] on slot "Próximo" at bounding box center [0, 0] width 0 height 0
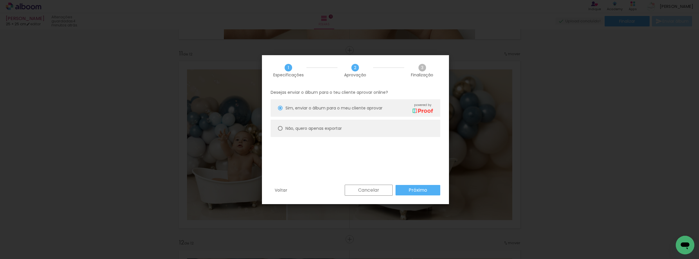
click at [0, 0] on slot "Próximo" at bounding box center [0, 0] width 0 height 0
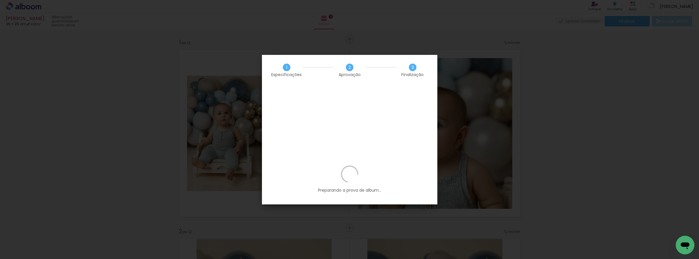
scroll to position [0, 164]
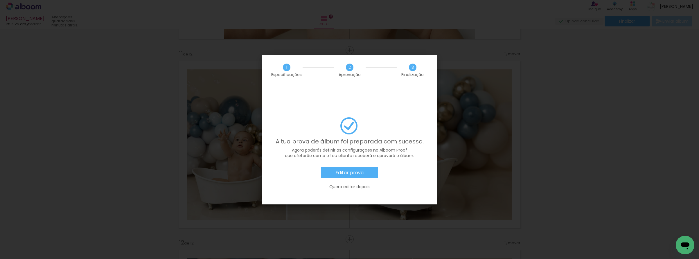
click at [0, 0] on slot "Editar prova" at bounding box center [0, 0] width 0 height 0
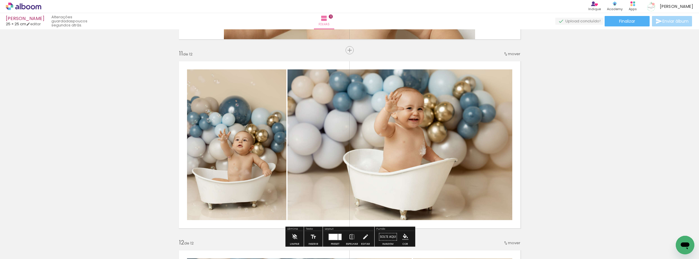
click at [30, 5] on icon at bounding box center [23, 7] width 35 height 8
